Goal: Answer question/provide support: Answer question/provide support

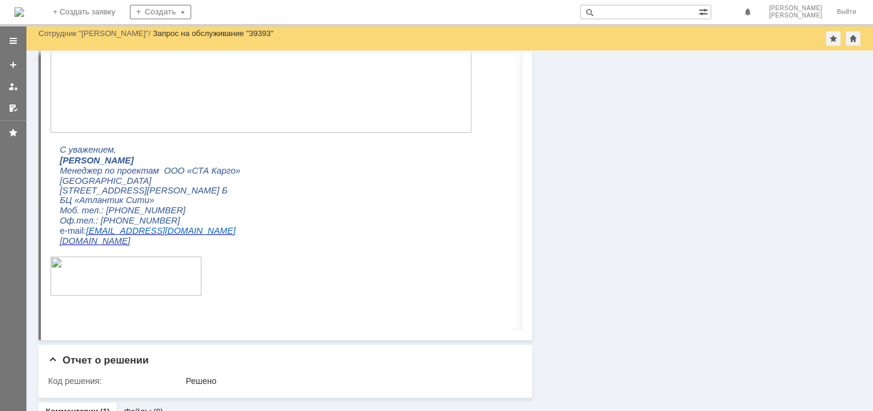
scroll to position [510, 0]
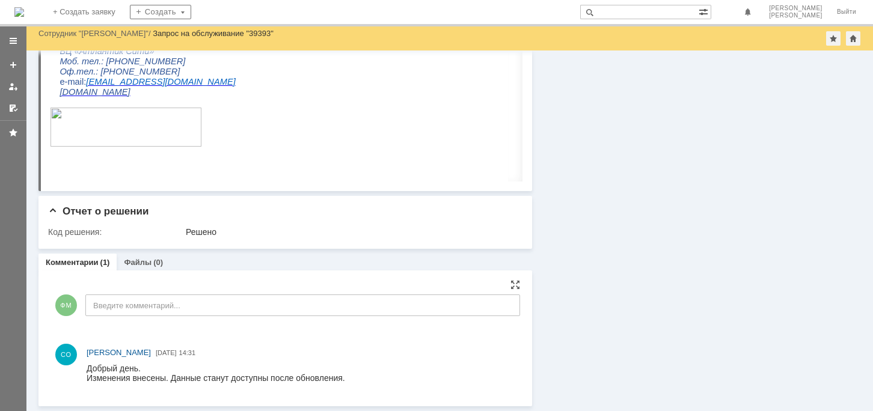
click at [120, 282] on div "ФМ Введите комментарий..." at bounding box center [284, 307] width 469 height 56
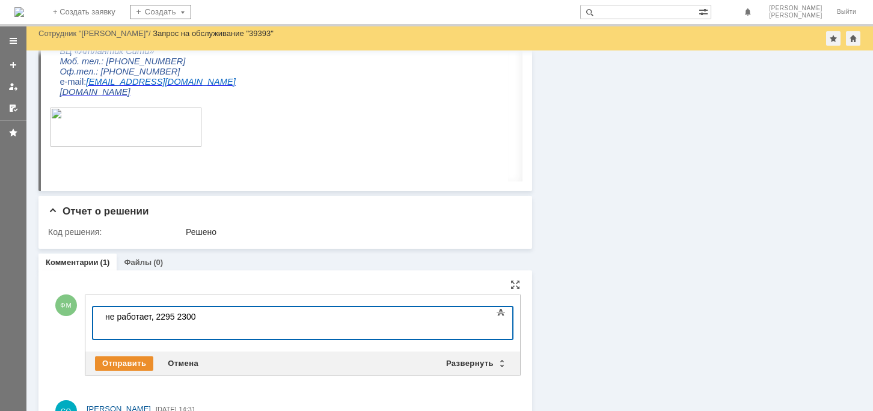
scroll to position [23, 4]
click at [207, 318] on div "не работает, 2295 2300" at bounding box center [190, 317] width 171 height 10
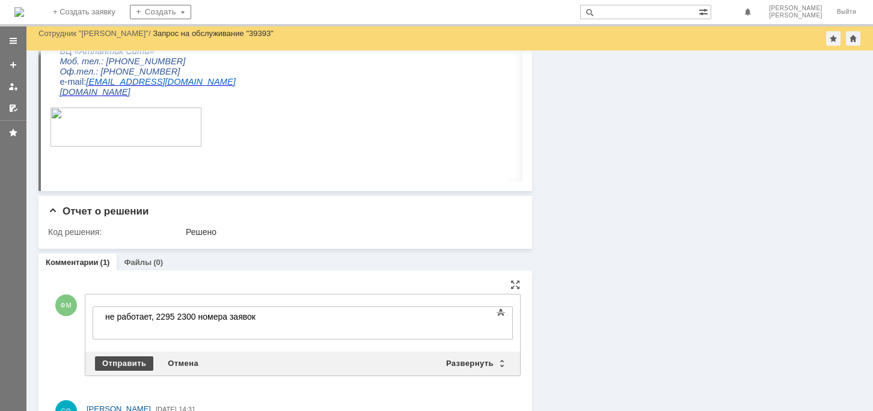
click at [135, 361] on div "Отправить" at bounding box center [124, 363] width 58 height 14
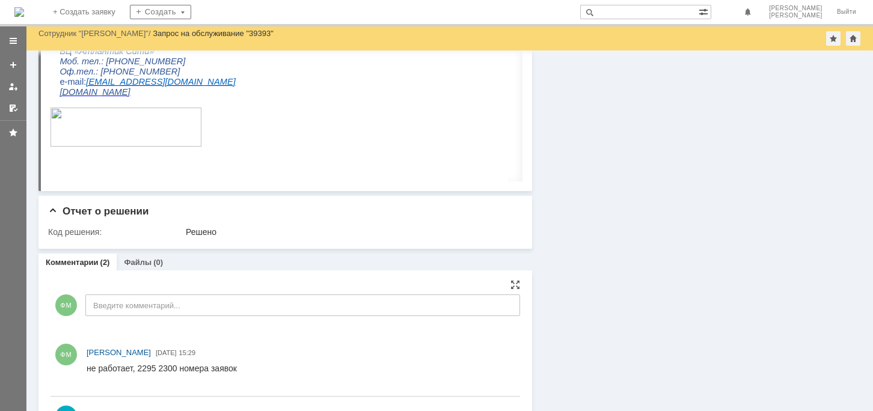
scroll to position [572, 0]
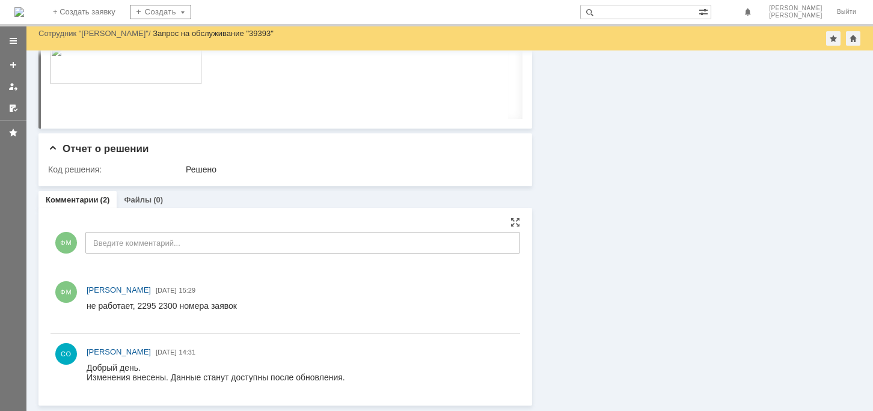
click at [252, 309] on html "не работает, 2295 2300 номера заявок" at bounding box center [298, 310] width 422 height 19
click at [241, 309] on html "не работает, 2295 2300 номера заявок" at bounding box center [298, 310] width 422 height 19
click at [274, 299] on div at bounding box center [301, 311] width 428 height 25
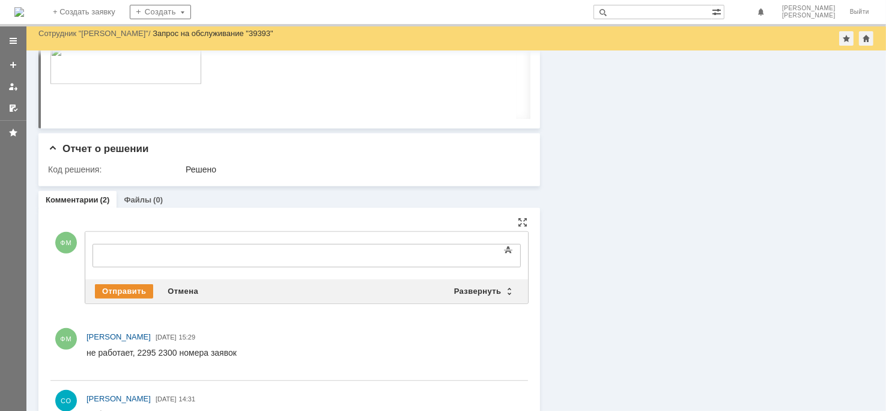
scroll to position [0, 0]
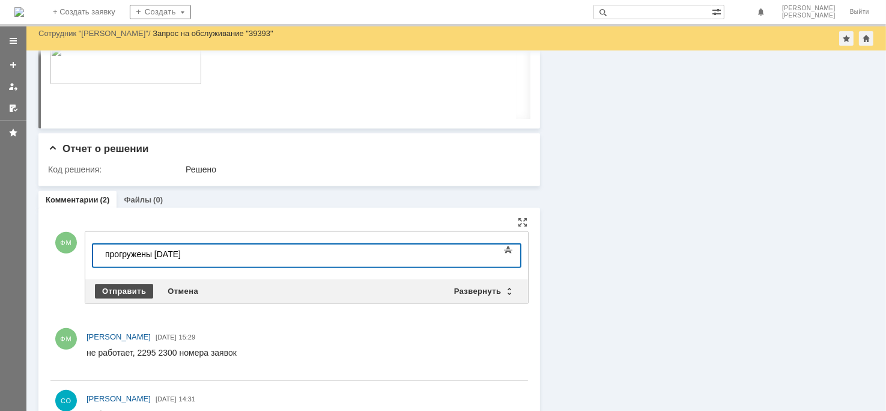
click at [127, 284] on div "Отправить" at bounding box center [124, 291] width 58 height 14
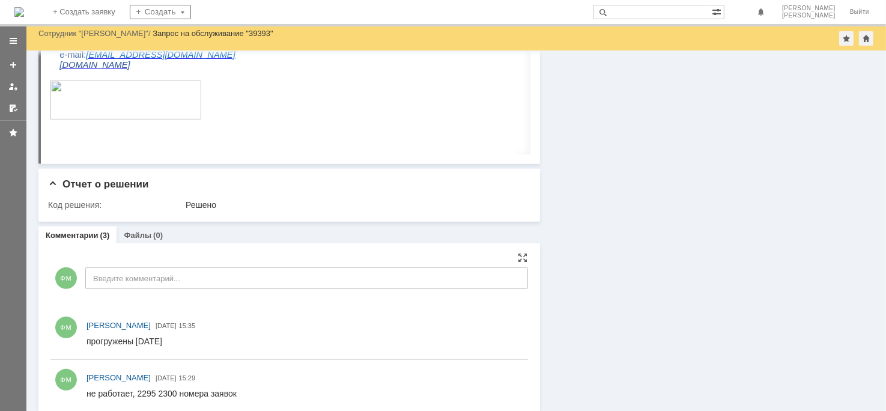
scroll to position [445, 0]
